Goal: Transaction & Acquisition: Book appointment/travel/reservation

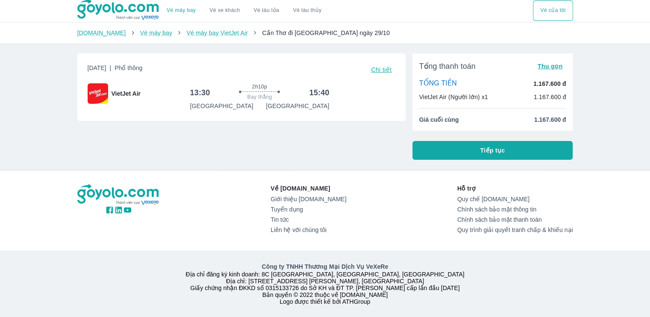
scroll to position [10, 0]
click at [444, 147] on button "Tiếp tục" at bounding box center [492, 150] width 161 height 19
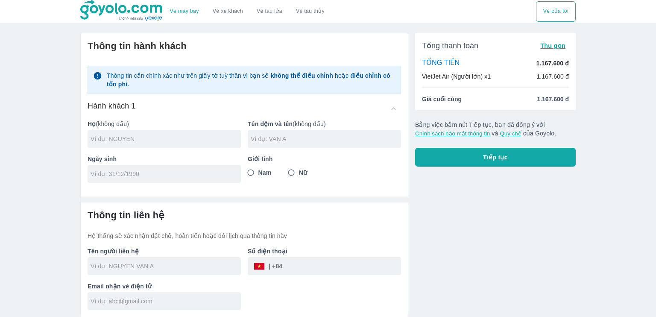
click at [184, 140] on input "text" at bounding box center [166, 139] width 150 height 9
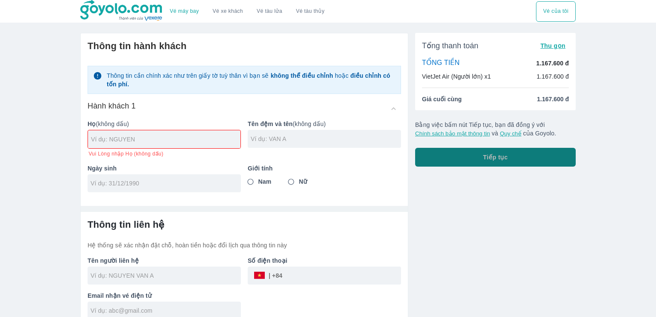
click at [491, 161] on span "Tiếp tục" at bounding box center [495, 157] width 25 height 9
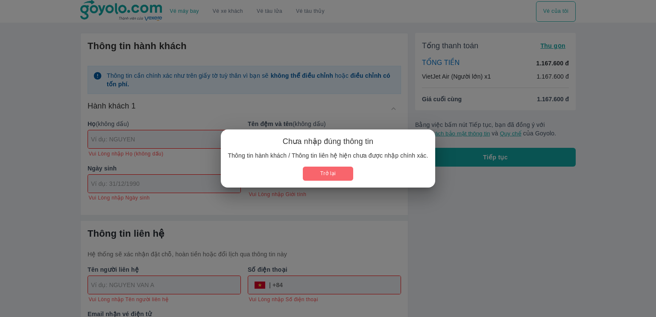
click at [310, 168] on button "Trở lại" at bounding box center [328, 174] width 50 height 14
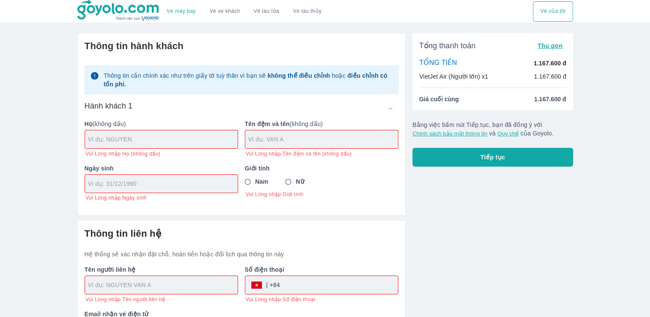
click at [205, 144] on div at bounding box center [161, 139] width 153 height 18
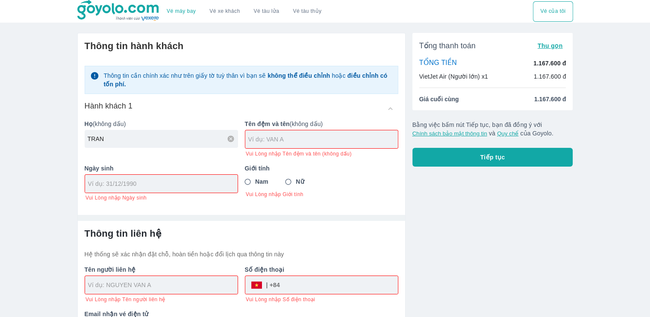
type input "TRAN"
click at [285, 138] on input "text" at bounding box center [323, 139] width 150 height 9
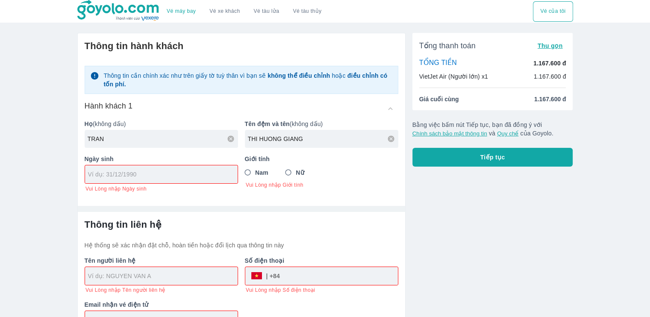
type input "THI HUONG GIANG"
click at [115, 177] on input "tel" at bounding box center [158, 174] width 141 height 9
type input "2"
click at [115, 178] on input "21/" at bounding box center [158, 174] width 141 height 9
click at [115, 178] on input "21/03/" at bounding box center [158, 174] width 141 height 9
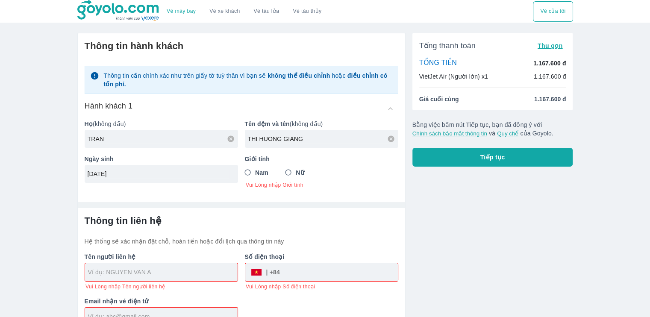
type input "[DATE]"
click at [294, 169] on input "Nữ" at bounding box center [288, 172] width 15 height 15
radio input "true"
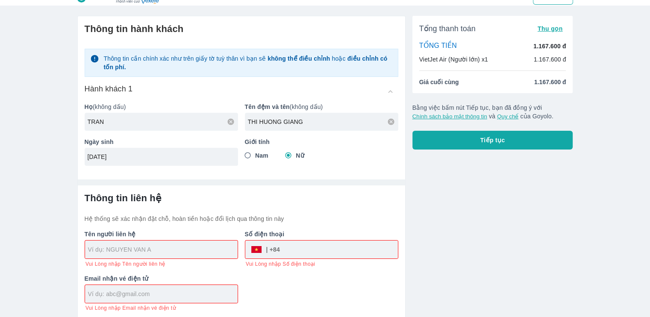
scroll to position [18, 0]
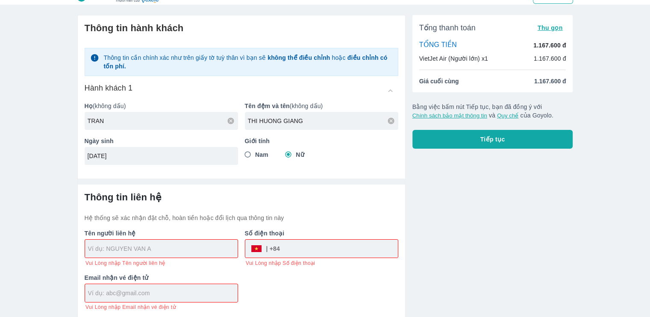
click at [156, 256] on div at bounding box center [161, 249] width 153 height 18
type input "TRAN"
type input "TRAN THI HUONG GIANG"
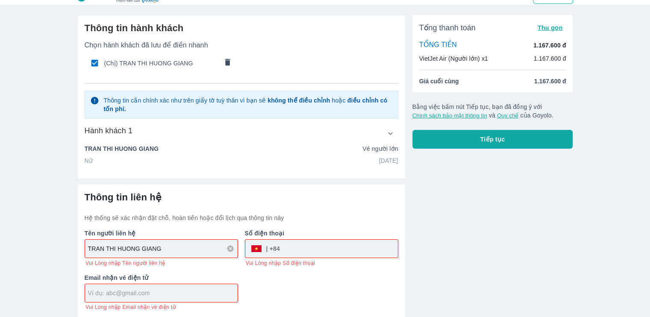
click at [303, 252] on input "tel" at bounding box center [339, 248] width 118 height 21
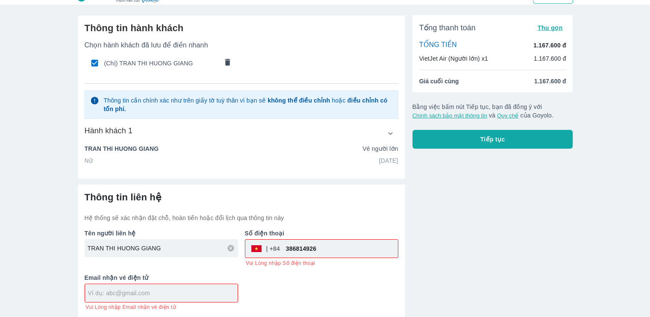
type input "386814926"
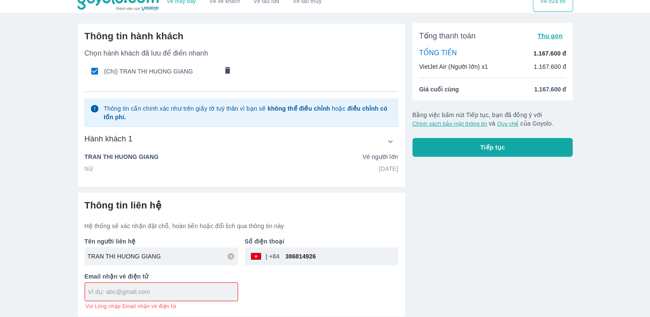
scroll to position [9, 0]
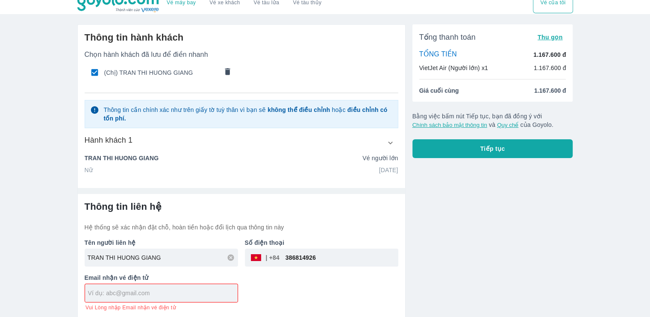
click at [140, 286] on div at bounding box center [161, 293] width 153 height 18
type input "g"
type input "[EMAIL_ADDRESS][DOMAIN_NAME]"
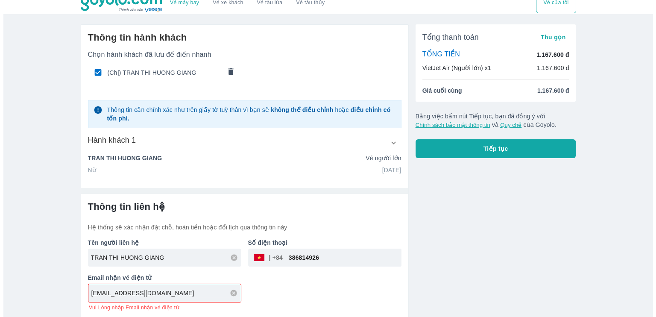
scroll to position [0, 0]
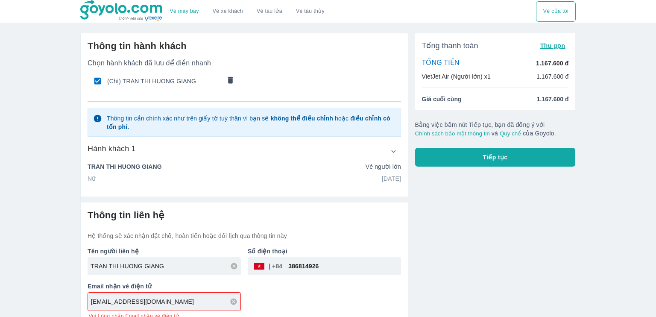
click at [498, 149] on button "Tiếp tục" at bounding box center [495, 157] width 161 height 19
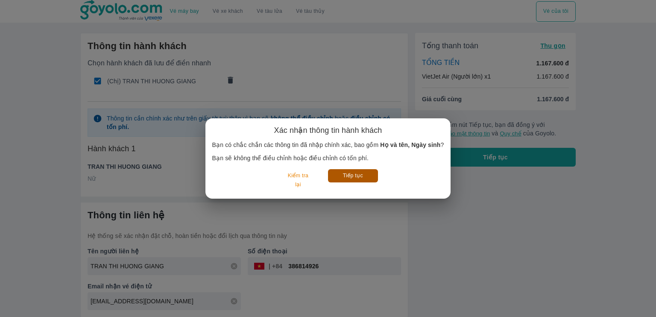
click at [363, 179] on button "Tiếp tục" at bounding box center [353, 175] width 50 height 13
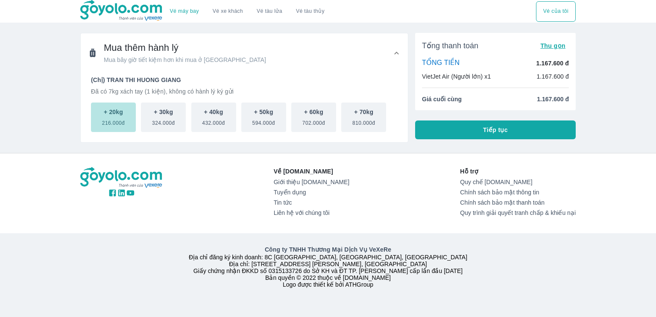
click at [112, 118] on span "216.000đ" at bounding box center [113, 121] width 23 height 10
